Goal: Information Seeking & Learning: Learn about a topic

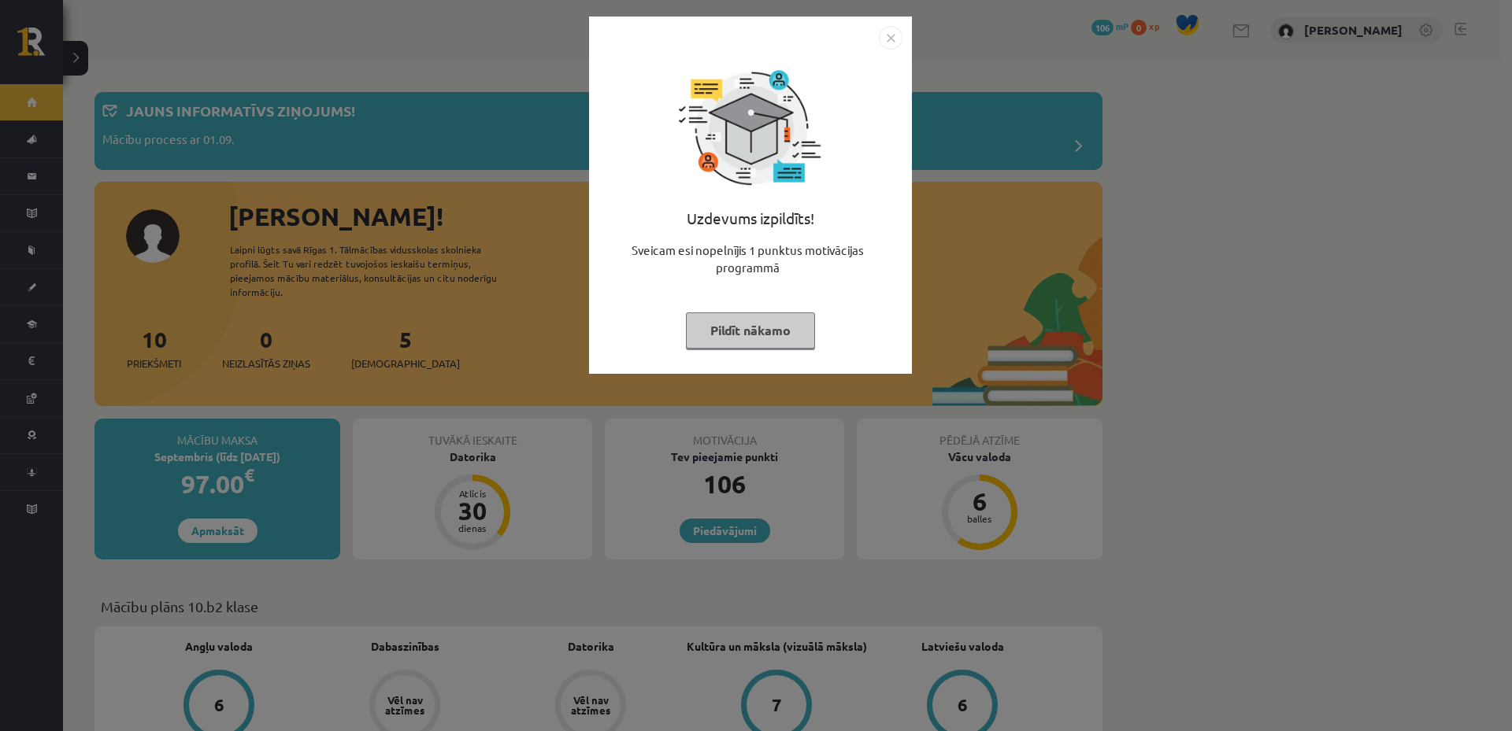
click at [902, 39] on img "Close" at bounding box center [891, 38] width 24 height 24
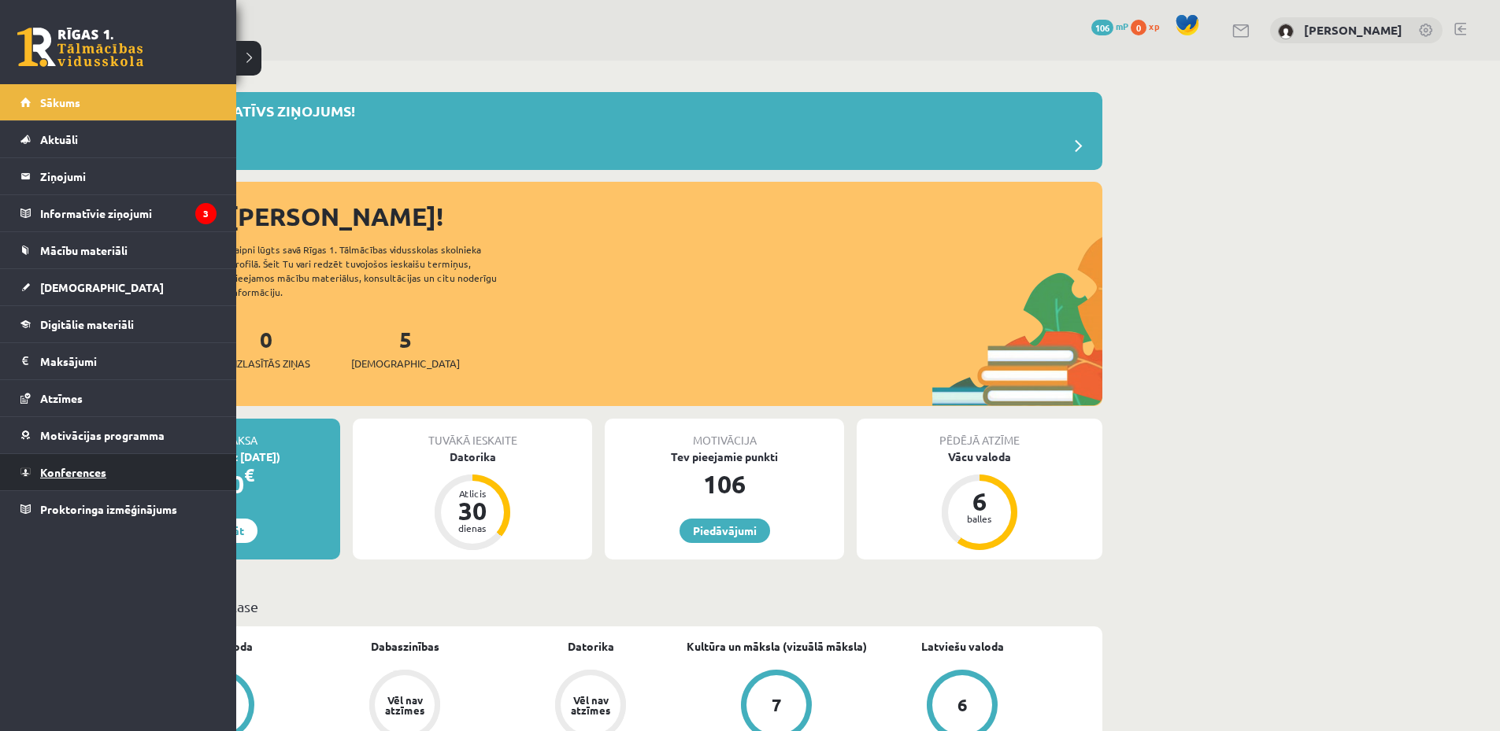
click at [70, 465] on link "Konferences" at bounding box center [118, 472] width 196 height 36
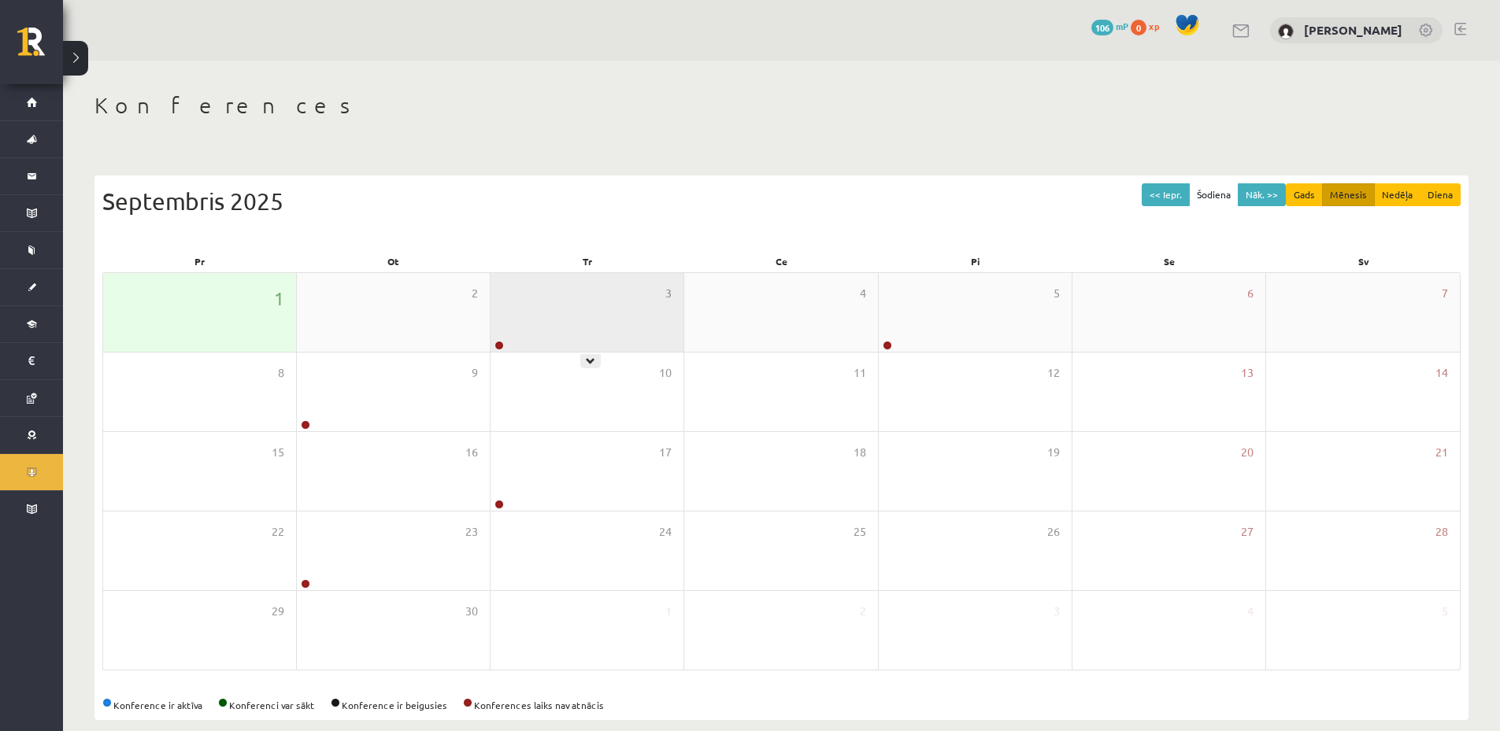
click at [535, 335] on div "3" at bounding box center [587, 312] width 193 height 79
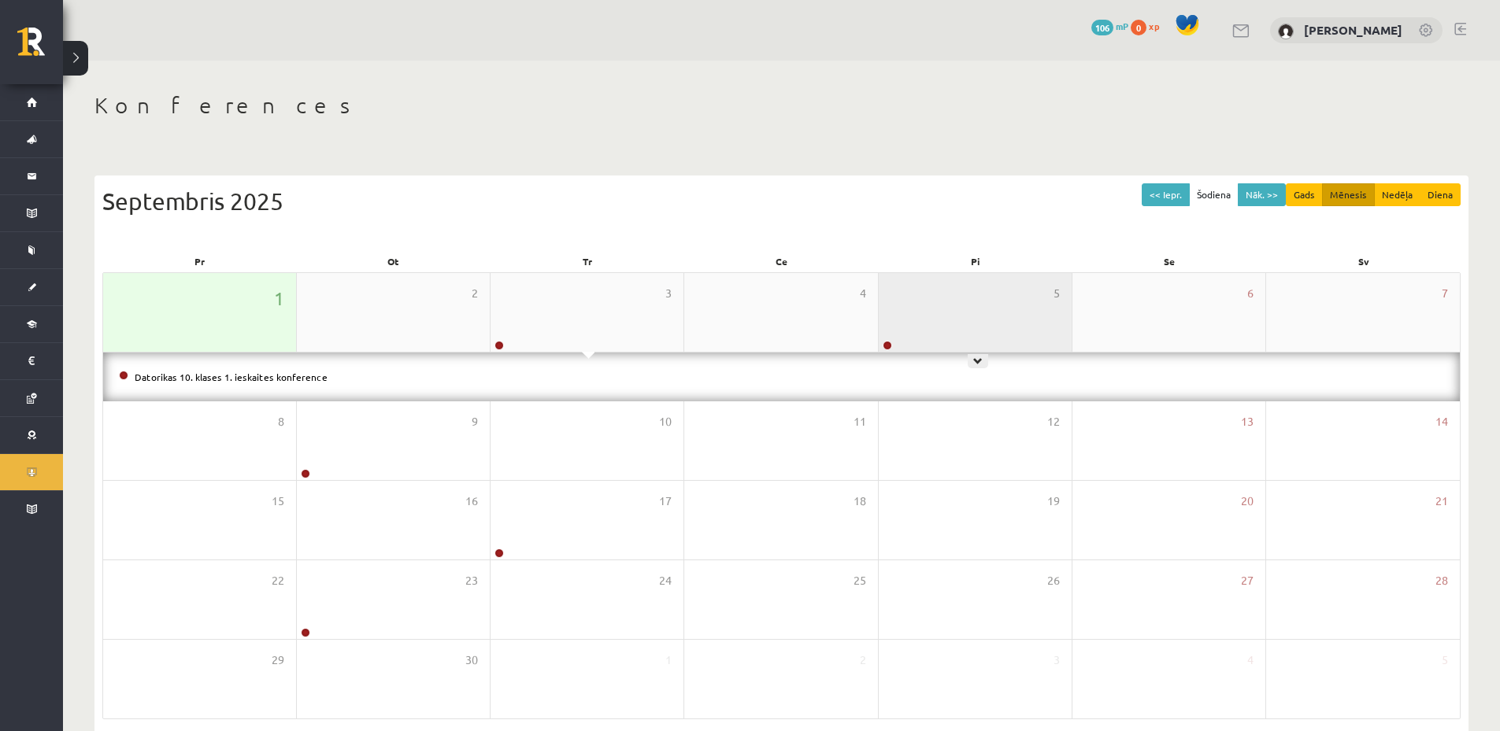
click at [931, 343] on div "5" at bounding box center [975, 312] width 193 height 79
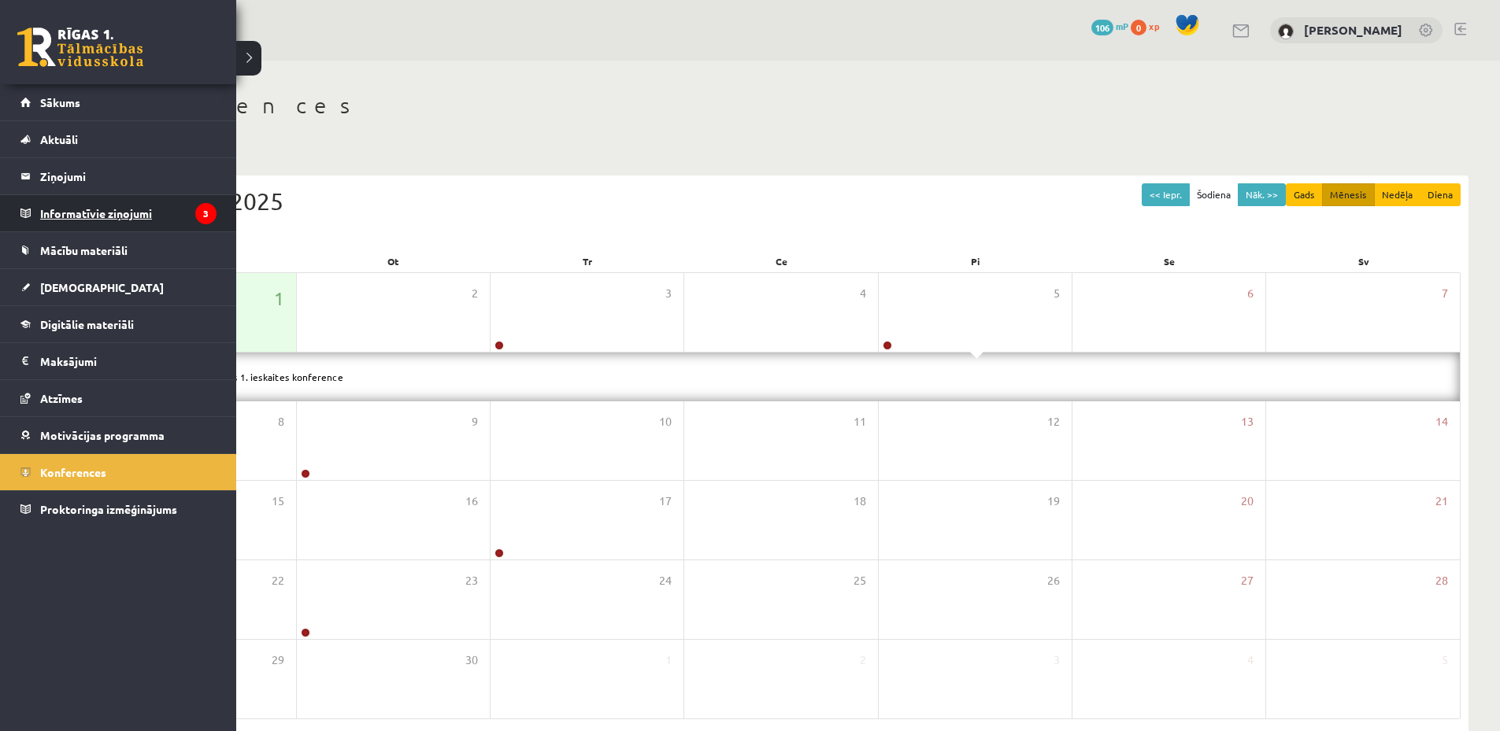
click at [112, 219] on legend "Informatīvie ziņojumi 3" at bounding box center [128, 213] width 176 height 36
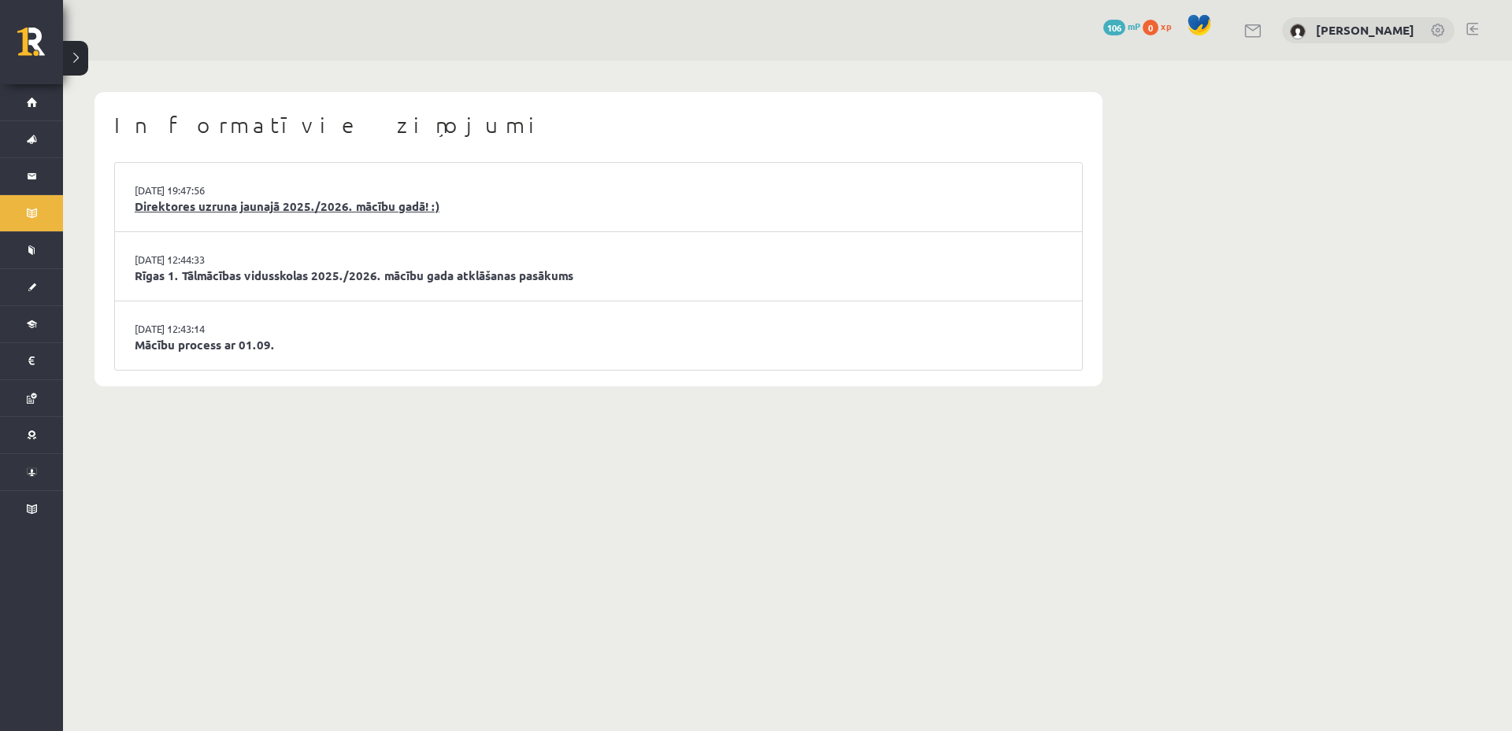
click at [483, 210] on link "Direktores uzruna jaunajā 2025./2026. mācību gadā! :)" at bounding box center [599, 207] width 928 height 18
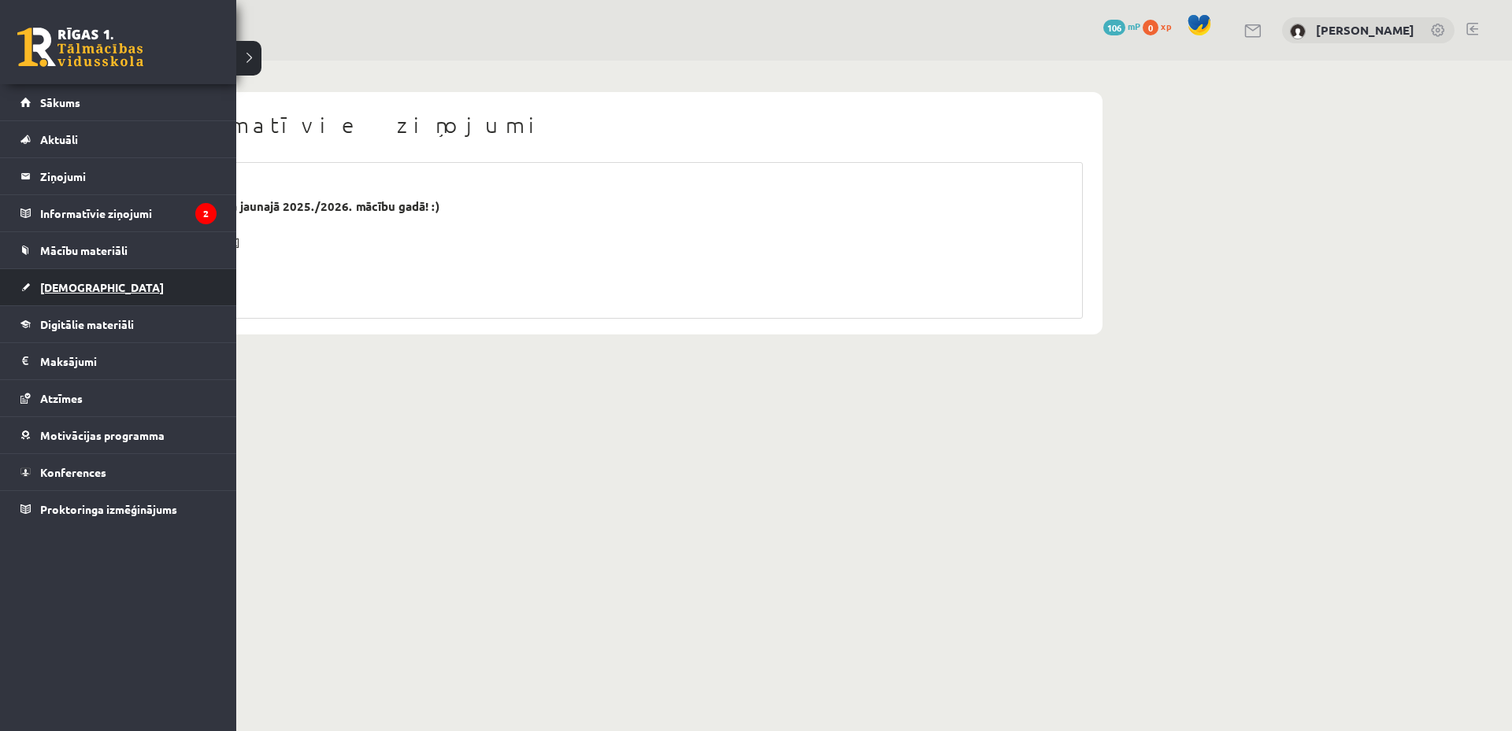
click at [94, 291] on link "[DEMOGRAPHIC_DATA]" at bounding box center [118, 287] width 196 height 36
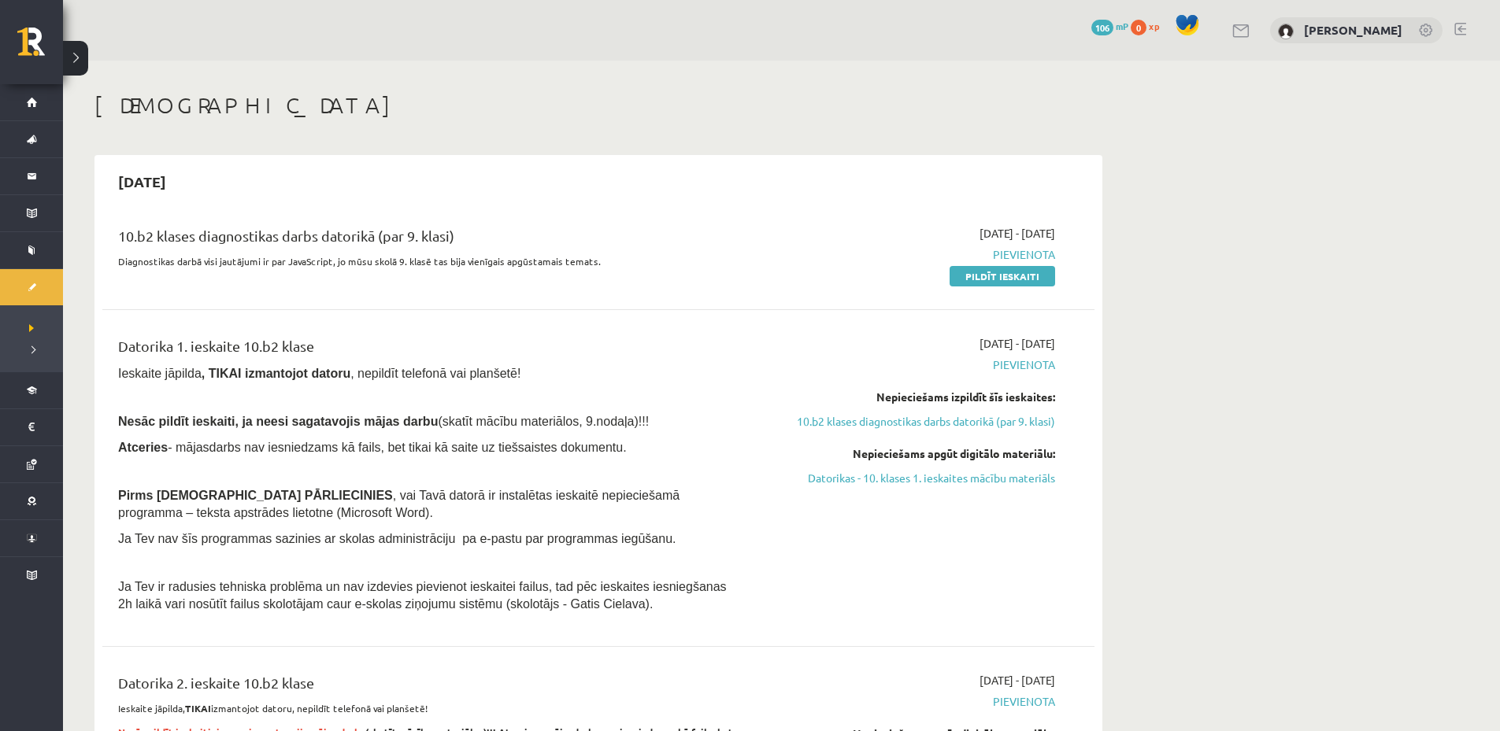
scroll to position [157, 0]
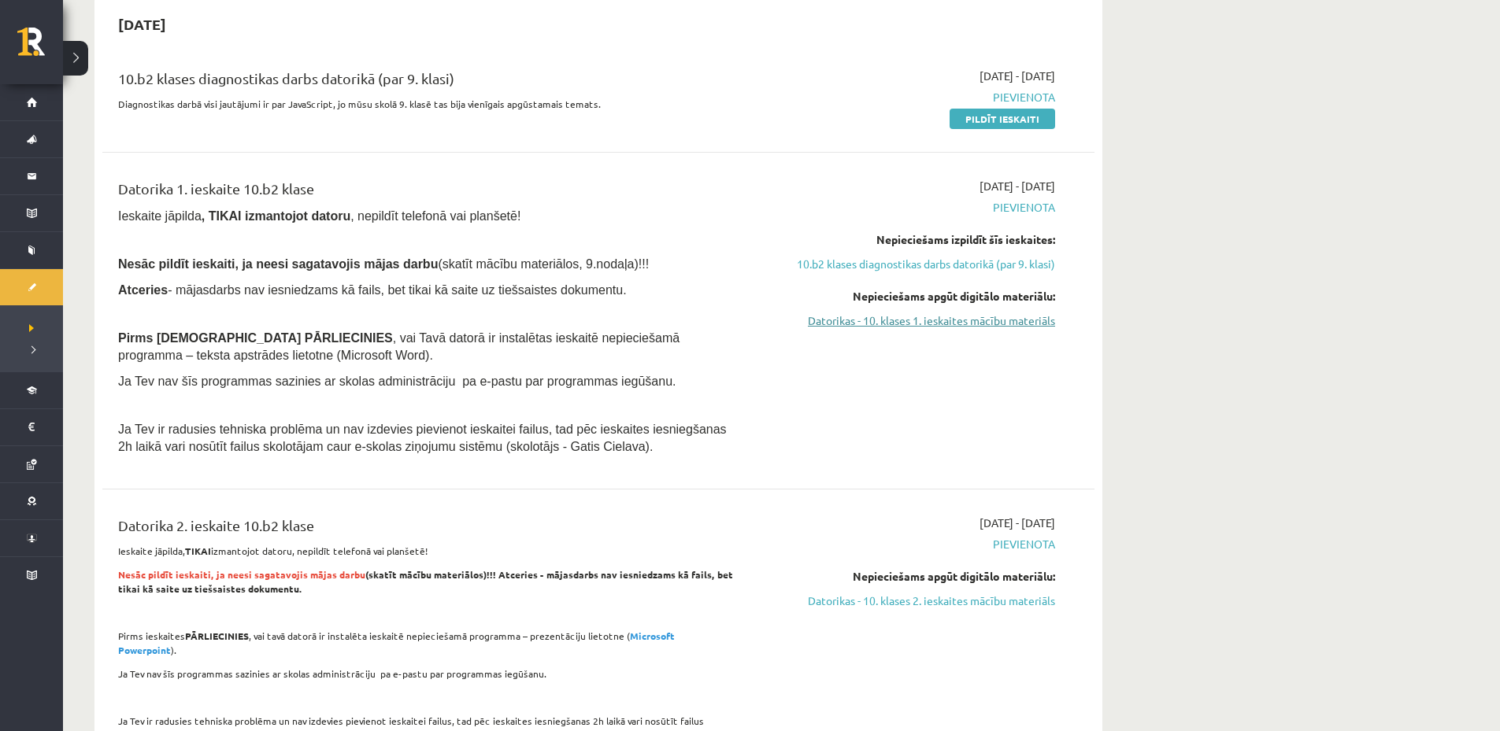
click at [934, 324] on link "Datorikas - 10. klases 1. ieskaites mācību materiāls" at bounding box center [906, 321] width 297 height 17
click at [868, 328] on link "Datorikas - 10. klases 1. ieskaites mācību materiāls" at bounding box center [906, 321] width 297 height 17
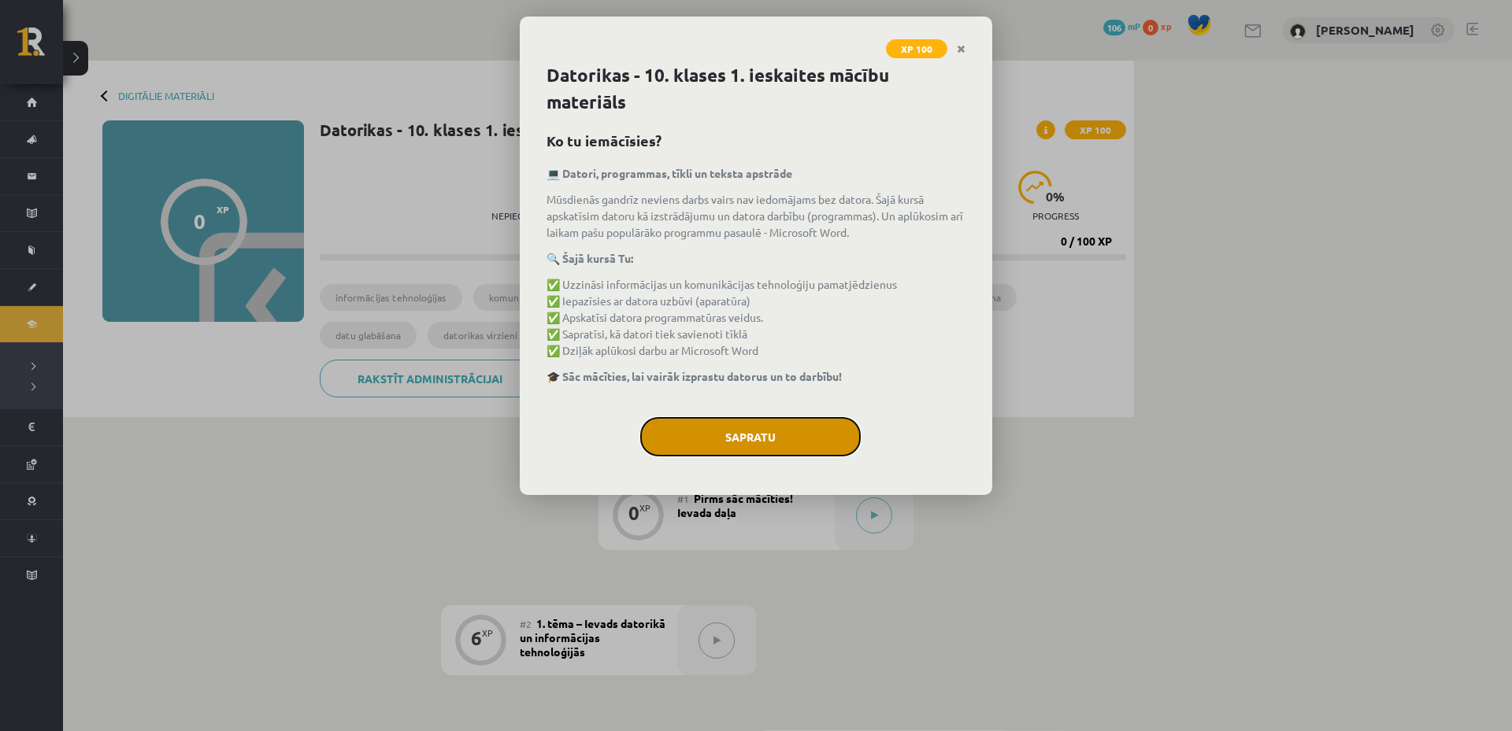
click at [776, 419] on button "Sapratu" at bounding box center [750, 436] width 220 height 39
